Goal: Transaction & Acquisition: Purchase product/service

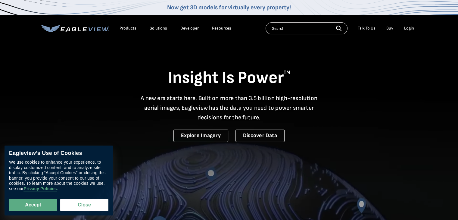
click at [406, 30] on div "Login" at bounding box center [409, 28] width 10 height 5
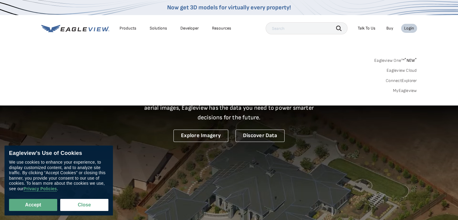
click at [405, 92] on link "MyEagleview" at bounding box center [405, 90] width 24 height 5
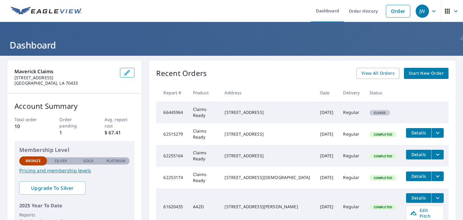
click at [424, 75] on span "Start New Order" at bounding box center [425, 74] width 35 height 8
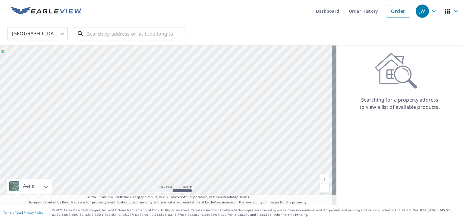
click at [138, 36] on input "text" at bounding box center [130, 33] width 86 height 17
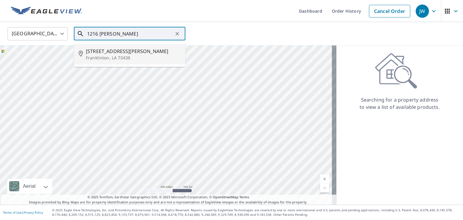
click at [137, 49] on span "1216 Lenora St" at bounding box center [133, 51] width 95 height 7
type input "1216 Lenora St Franklinton, LA 70438"
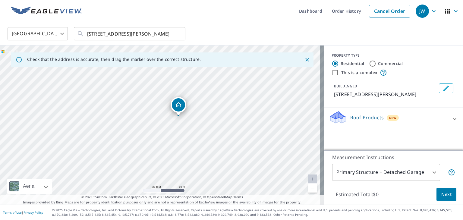
drag, startPoint x: 158, startPoint y: 106, endPoint x: 226, endPoint y: 156, distance: 84.6
click at [227, 159] on div "1216 Lenora St Franklinton, LA 70438" at bounding box center [162, 124] width 324 height 159
click at [441, 193] on span "Next" at bounding box center [446, 195] width 10 height 8
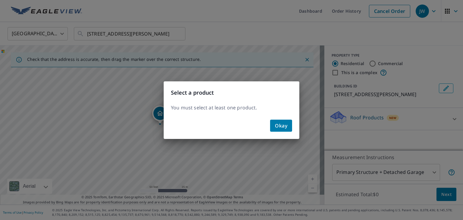
click at [283, 128] on span "Okay" at bounding box center [281, 125] width 12 height 8
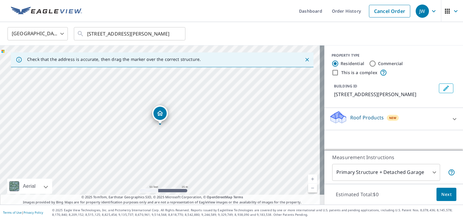
click at [406, 118] on div "Roof Products New" at bounding box center [388, 118] width 118 height 17
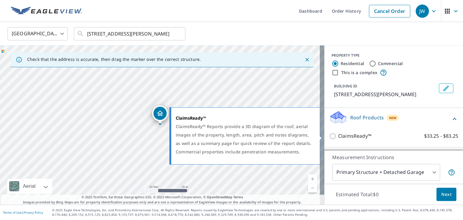
click at [333, 135] on input "ClaimsReady™ $33.25 - $83.25" at bounding box center [333, 136] width 9 height 7
checkbox input "true"
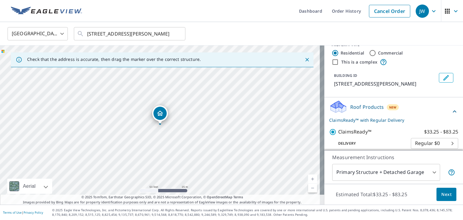
scroll to position [16, 0]
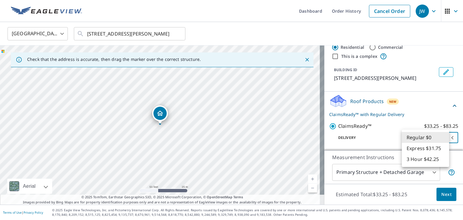
click at [425, 139] on body "JW JW Dashboard Order History Cancel Order JW United States US ​ 1216 Lenora St…" at bounding box center [231, 110] width 463 height 220
click at [434, 138] on li "Regular $0" at bounding box center [425, 137] width 47 height 11
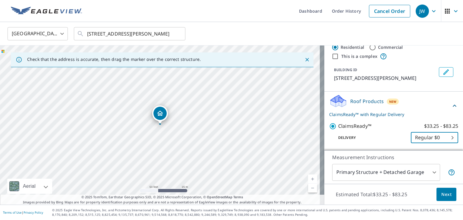
click at [443, 189] on button "Next" at bounding box center [446, 195] width 20 height 14
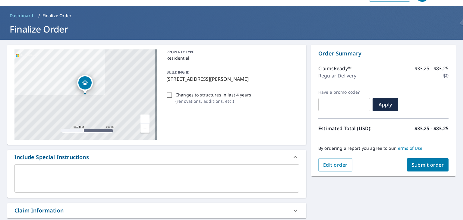
scroll to position [30, 0]
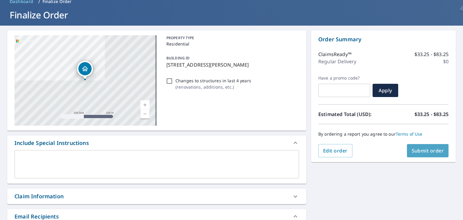
click at [425, 151] on span "Submit order" at bounding box center [428, 150] width 32 height 7
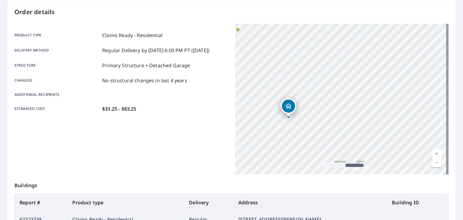
scroll to position [30, 0]
